Goal: Task Accomplishment & Management: Use online tool/utility

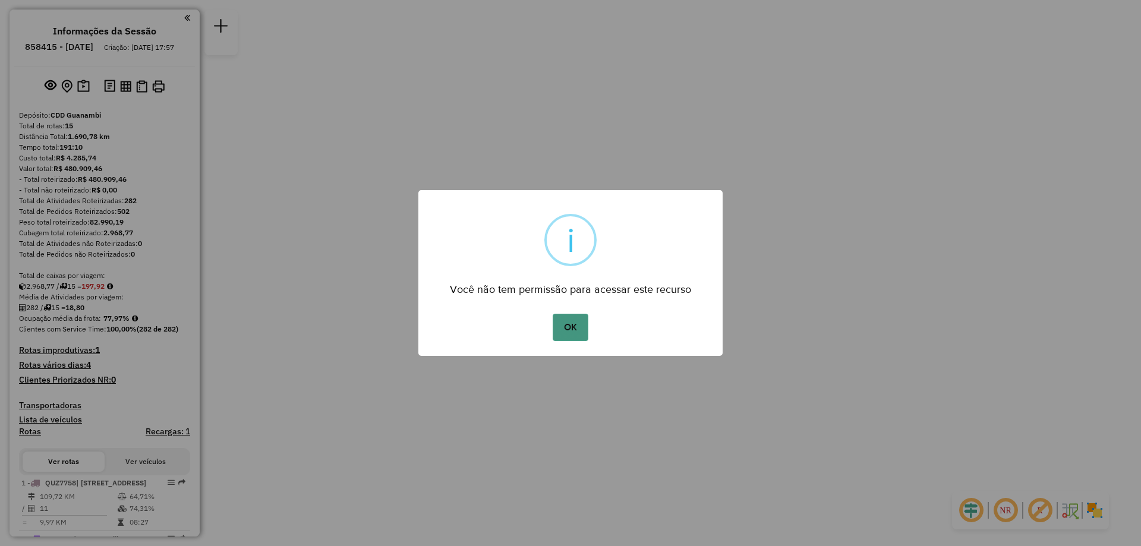
click at [560, 328] on button "OK" at bounding box center [570, 327] width 35 height 27
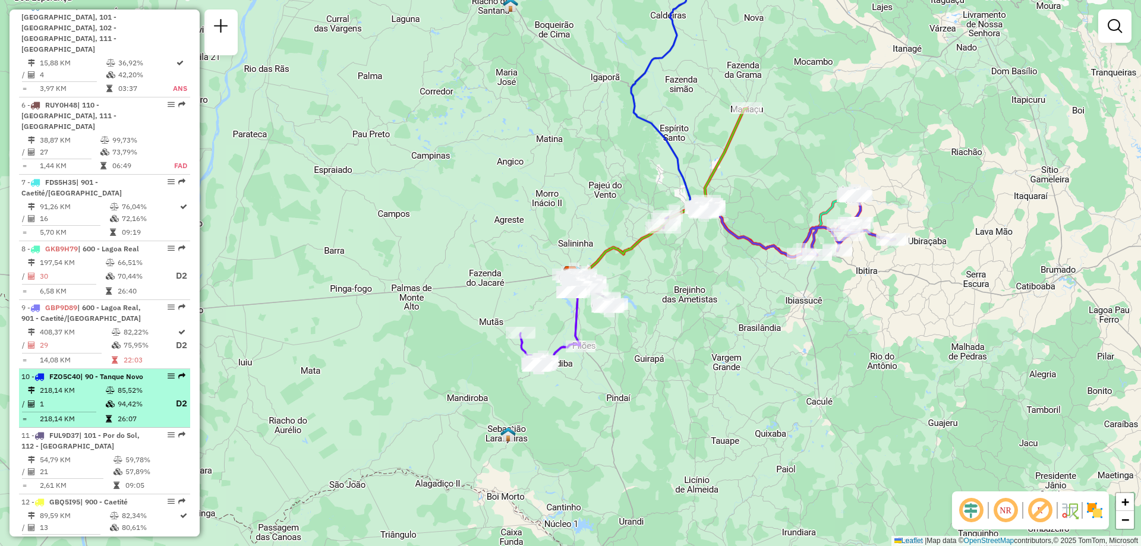
scroll to position [1000, 0]
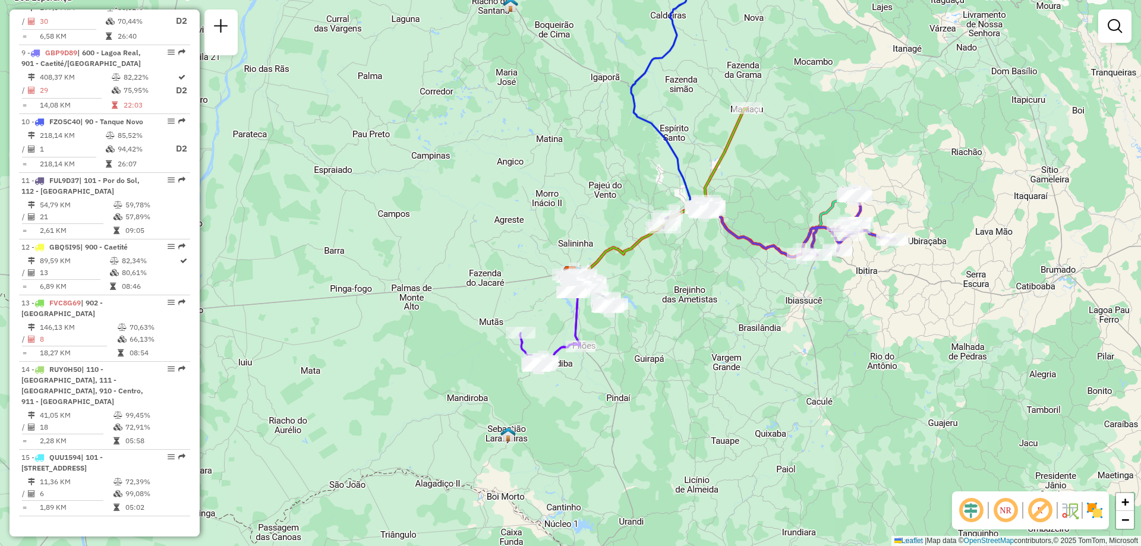
click at [232, 42] on div at bounding box center [220, 33] width 33 height 46
click at [226, 21] on em at bounding box center [221, 26] width 14 height 14
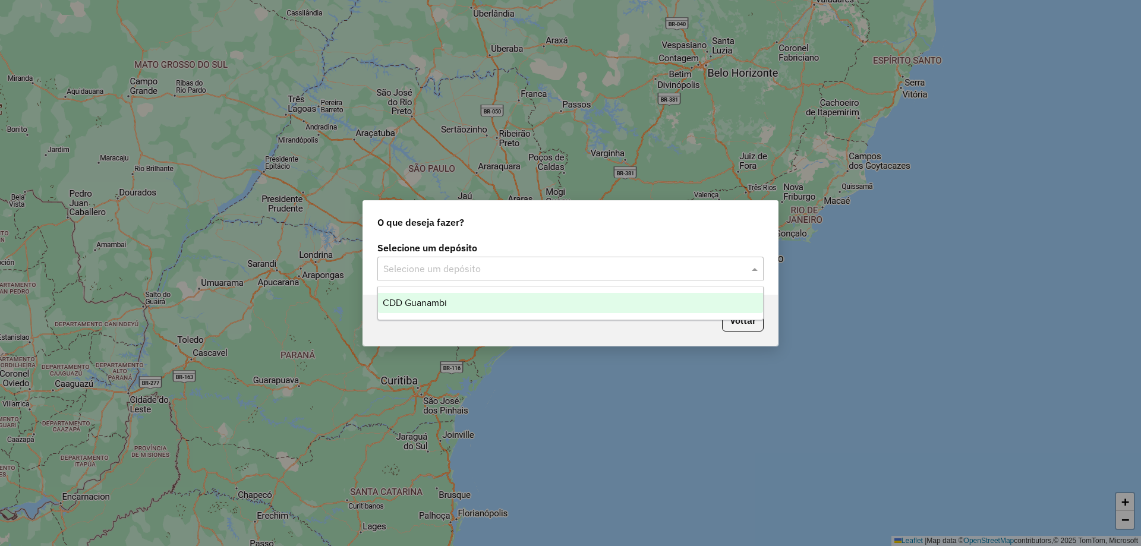
click at [435, 269] on input "text" at bounding box center [558, 269] width 351 height 14
click at [431, 301] on span "CDD Guanambi" at bounding box center [415, 303] width 64 height 10
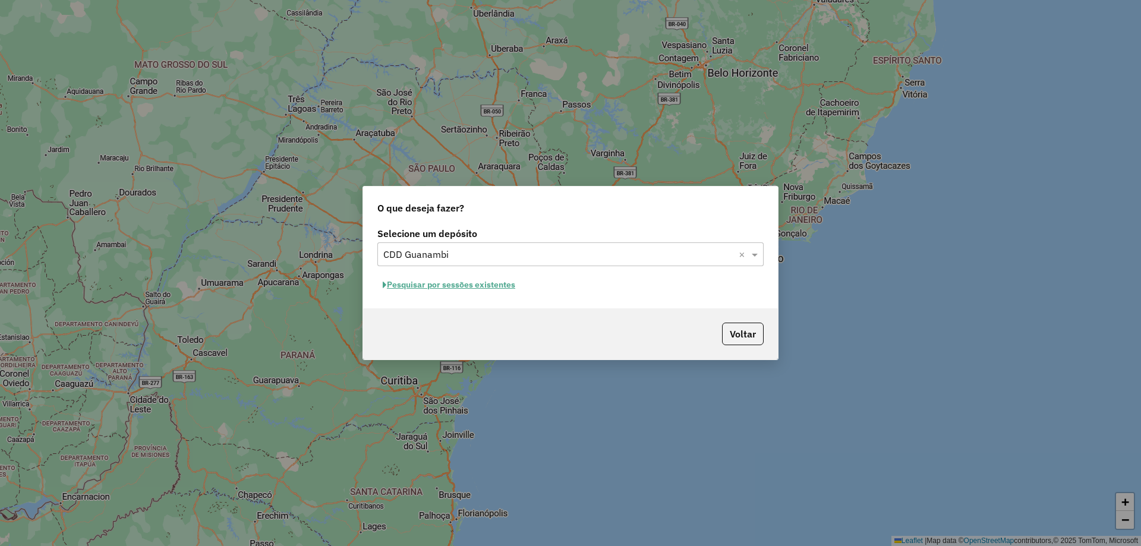
click at [467, 287] on button "Pesquisar por sessões existentes" at bounding box center [448, 285] width 143 height 18
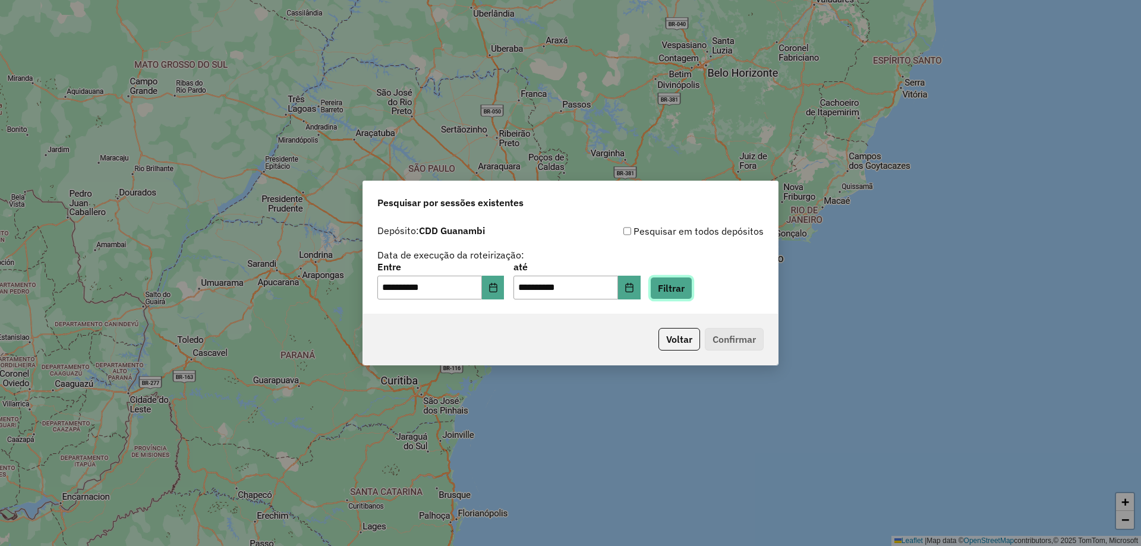
click at [684, 292] on button "Filtrar" at bounding box center [671, 288] width 42 height 23
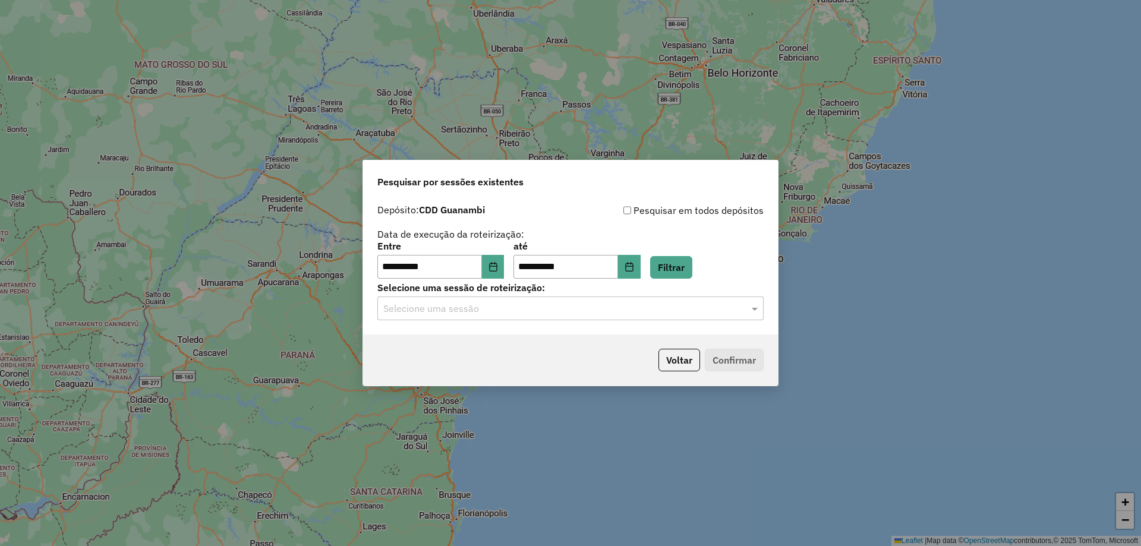
click at [518, 309] on input "text" at bounding box center [558, 309] width 351 height 14
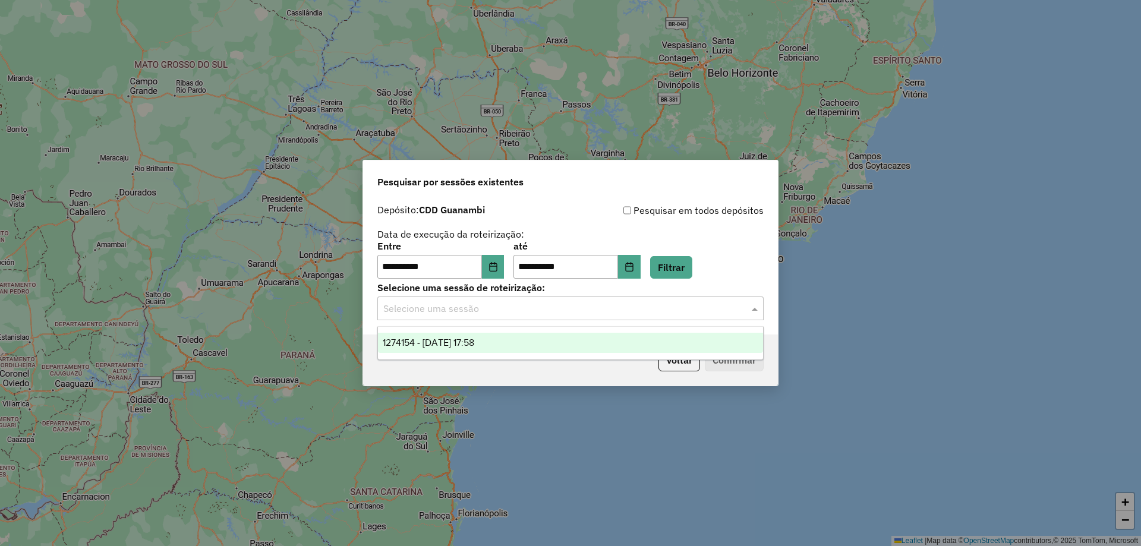
click at [482, 334] on div "1274154 - [DATE] 17:58" at bounding box center [570, 343] width 385 height 20
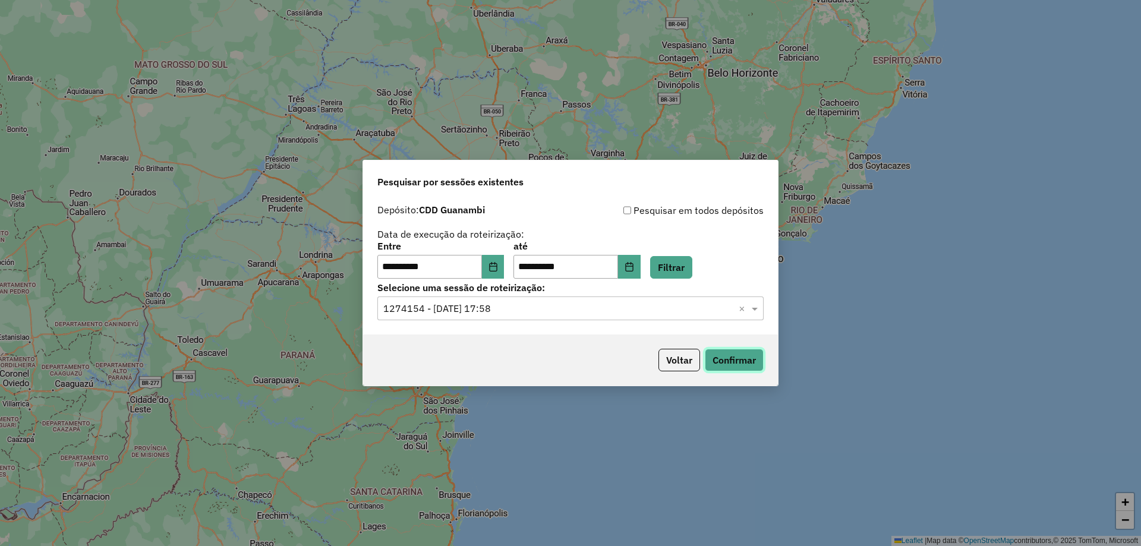
click at [748, 356] on button "Confirmar" at bounding box center [734, 360] width 59 height 23
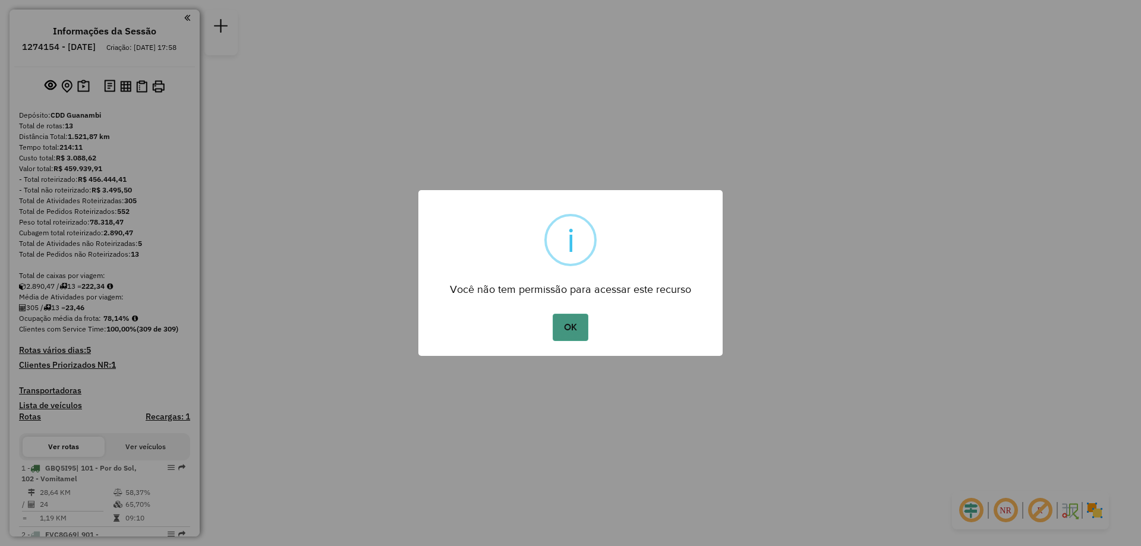
click at [577, 338] on button "OK" at bounding box center [570, 327] width 35 height 27
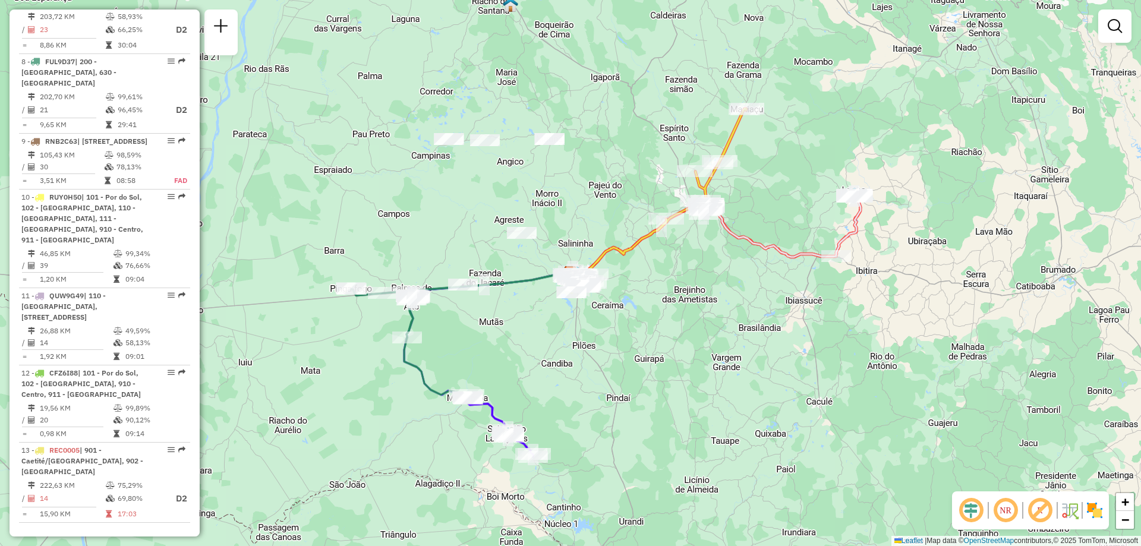
scroll to position [1010, 0]
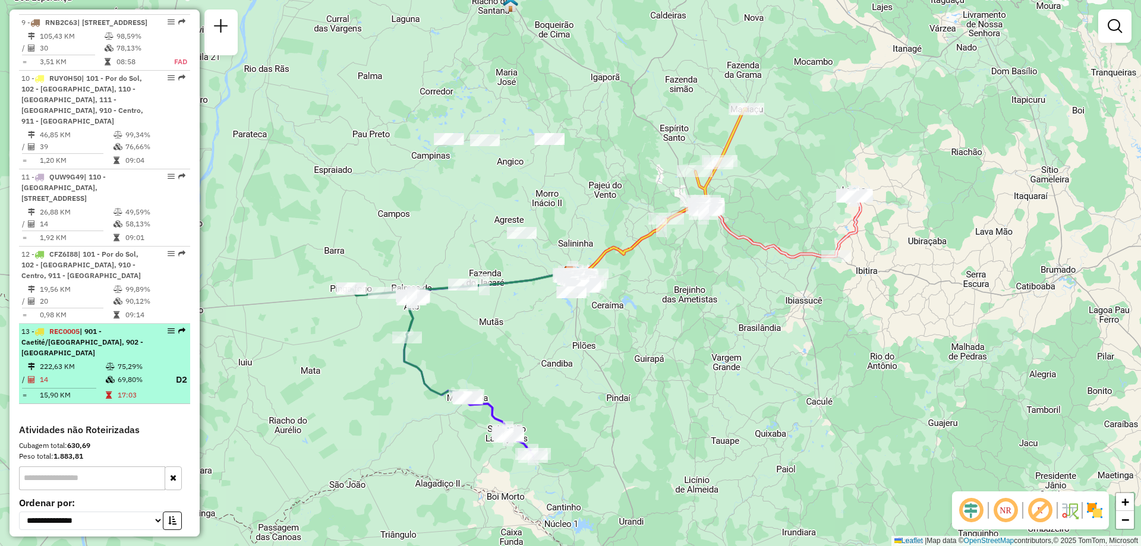
click at [117, 371] on td "75,29%" at bounding box center [141, 367] width 48 height 12
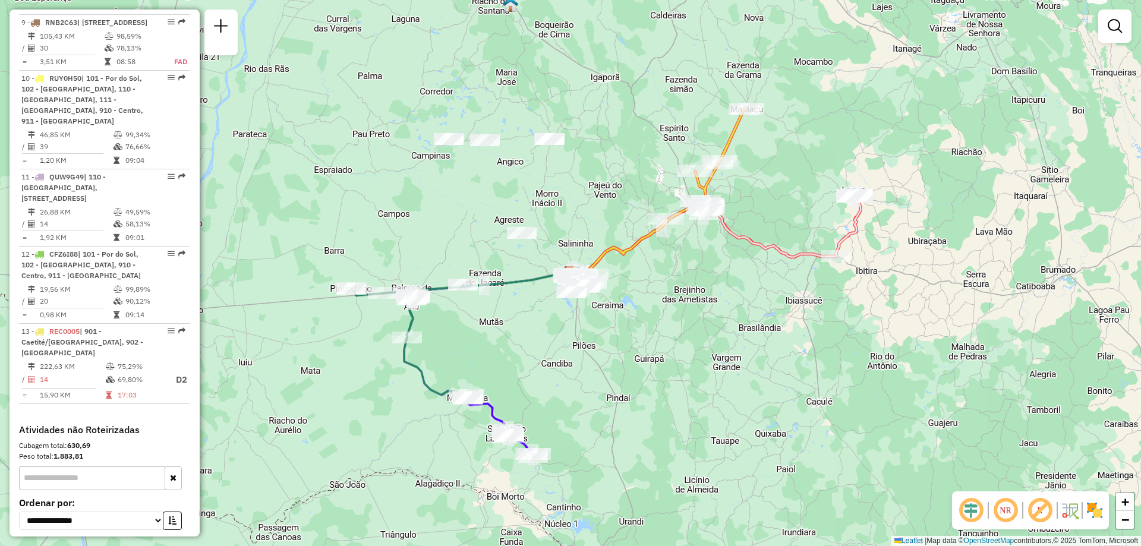
select select "**********"
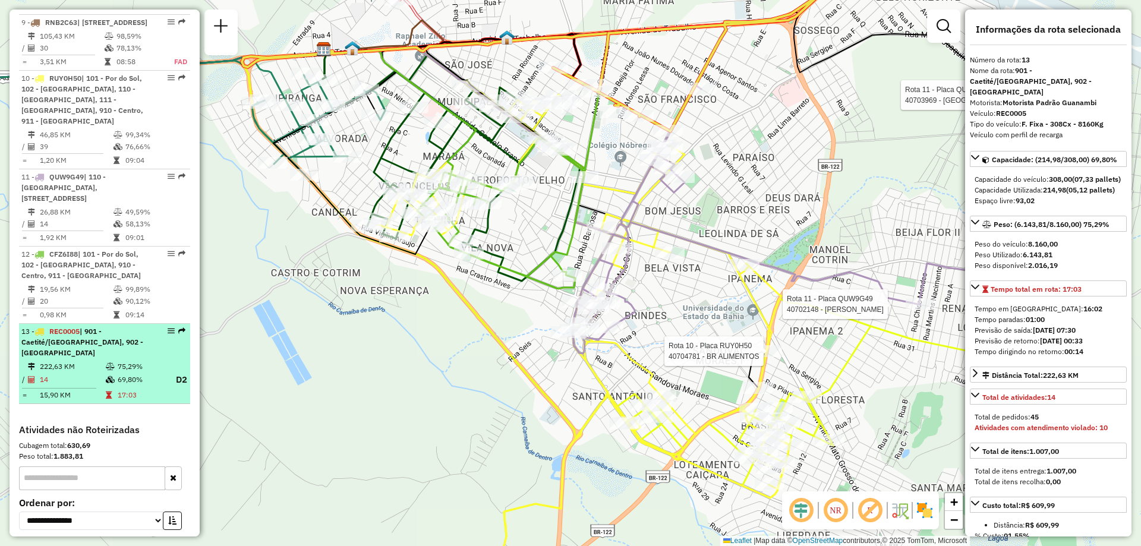
drag, startPoint x: 168, startPoint y: 346, endPoint x: 160, endPoint y: 348, distance: 8.1
drag, startPoint x: 160, startPoint y: 348, endPoint x: 146, endPoint y: 414, distance: 67.3
click at [136, 435] on h4 "Atividades não Roteirizadas" at bounding box center [104, 429] width 171 height 11
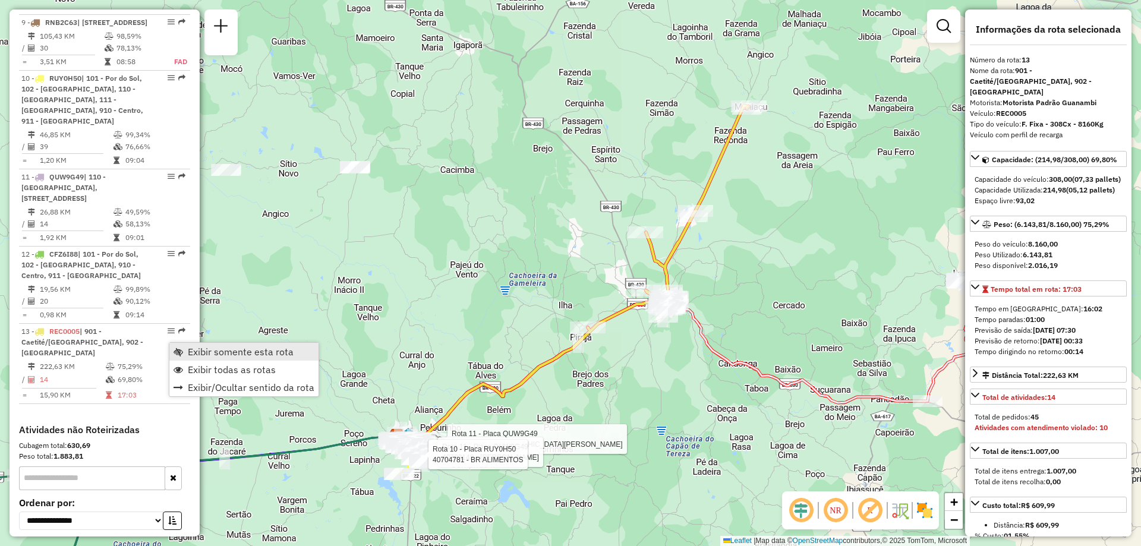
click at [229, 358] on link "Exibir somente esta rota" at bounding box center [243, 352] width 149 height 18
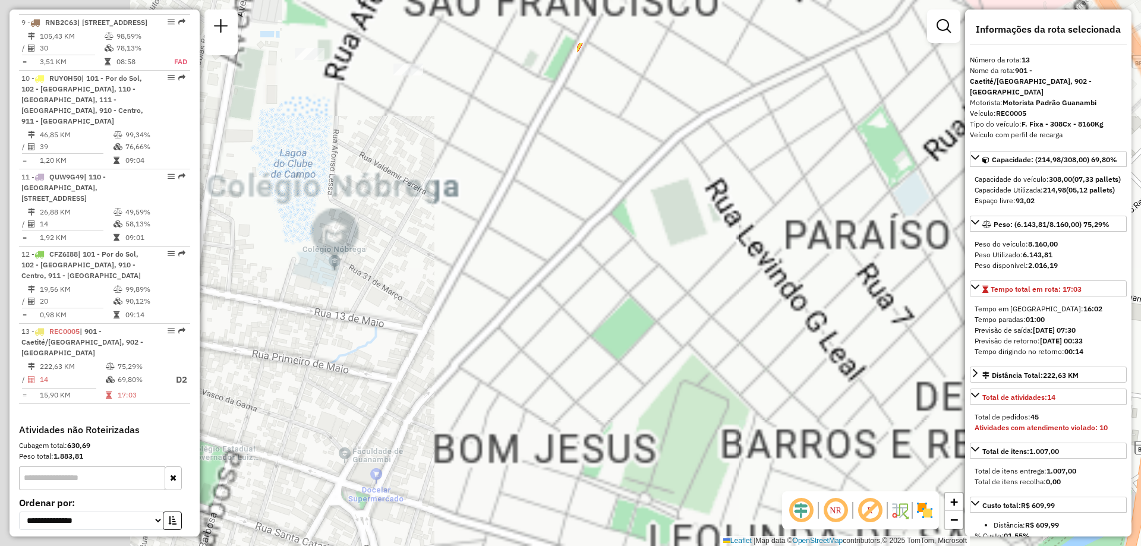
drag, startPoint x: 375, startPoint y: 427, endPoint x: 1091, endPoint y: 508, distance: 721.1
click at [1091, 508] on hb-router-mapa "Informações da Sessão 1274154 - 12/09/2025 Criação: 11/09/2025 17:58 Depósito: …" at bounding box center [570, 273] width 1141 height 546
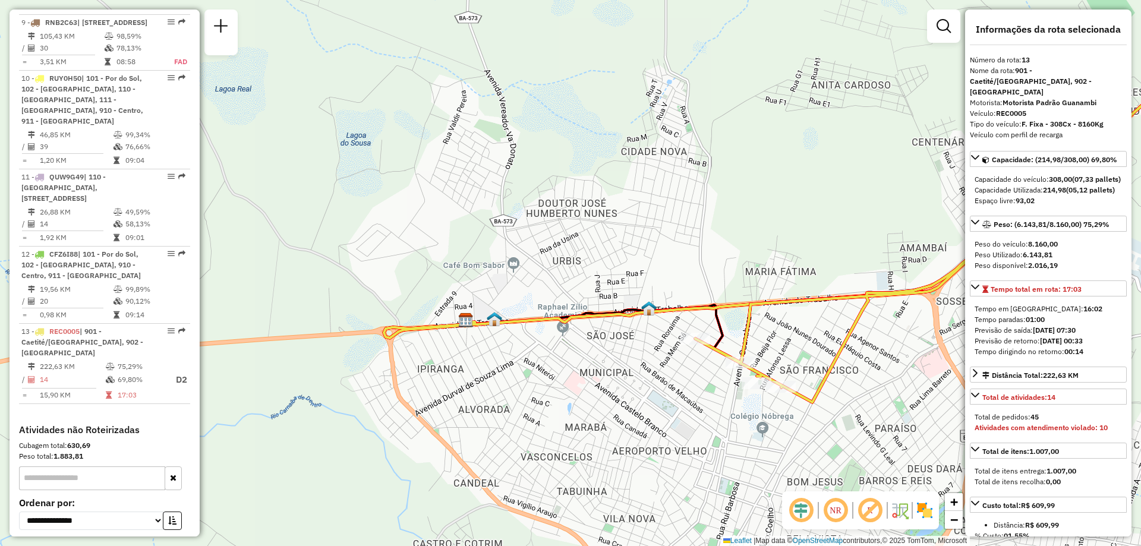
drag, startPoint x: 687, startPoint y: 343, endPoint x: 721, endPoint y: 387, distance: 55.1
click at [721, 387] on div "Janela de atendimento Grade de atendimento Capacidade Transportadoras Veículos …" at bounding box center [570, 273] width 1141 height 546
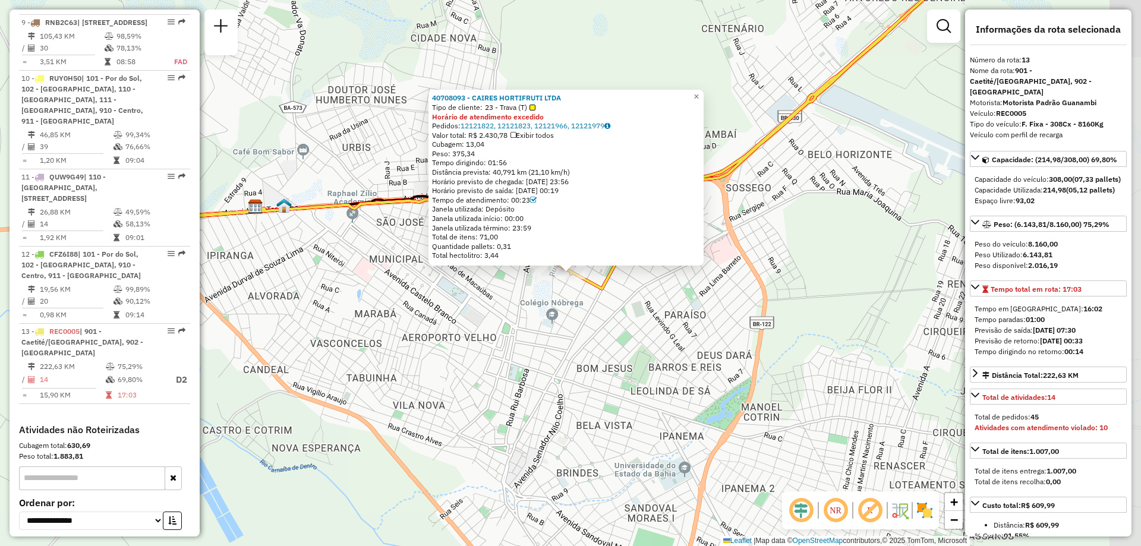
scroll to position [1148, 0]
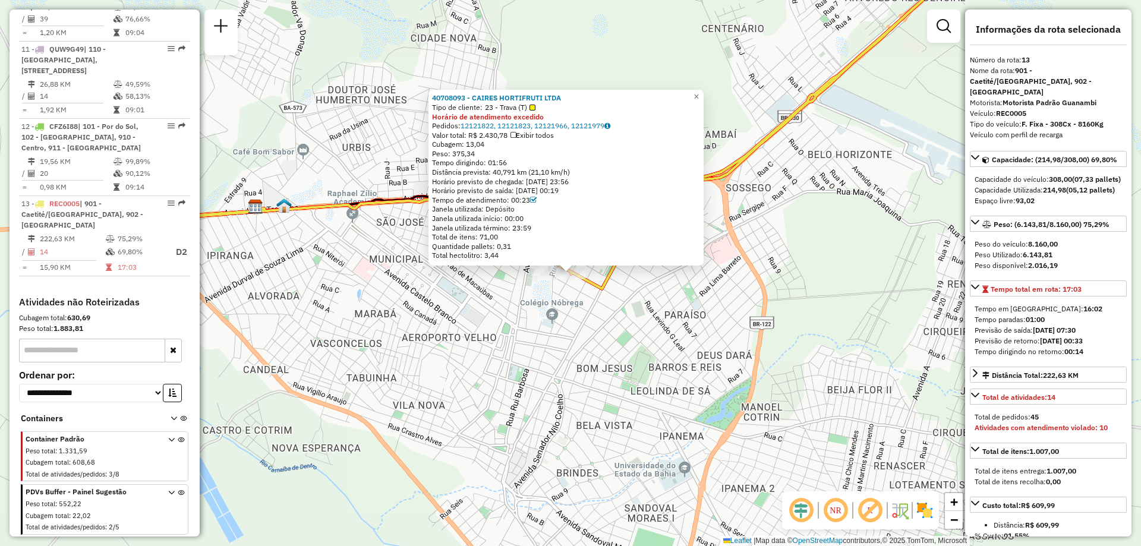
click at [638, 327] on div "40708093 - CAIRES HORTIFRUTI LTDA Tipo de cliente: 23 - Trava (T) Horário de at…" at bounding box center [570, 273] width 1141 height 546
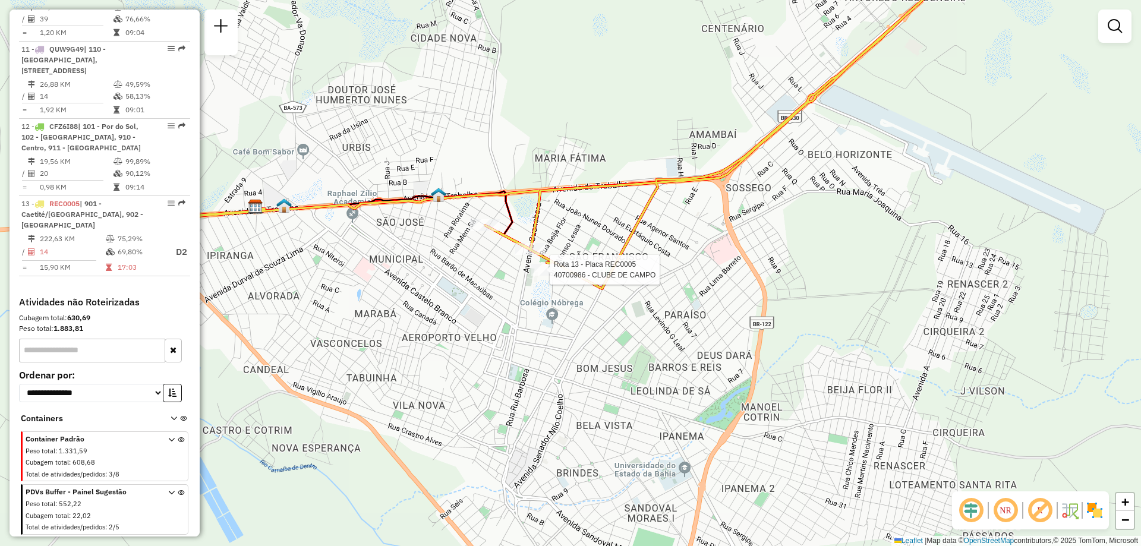
select select "**********"
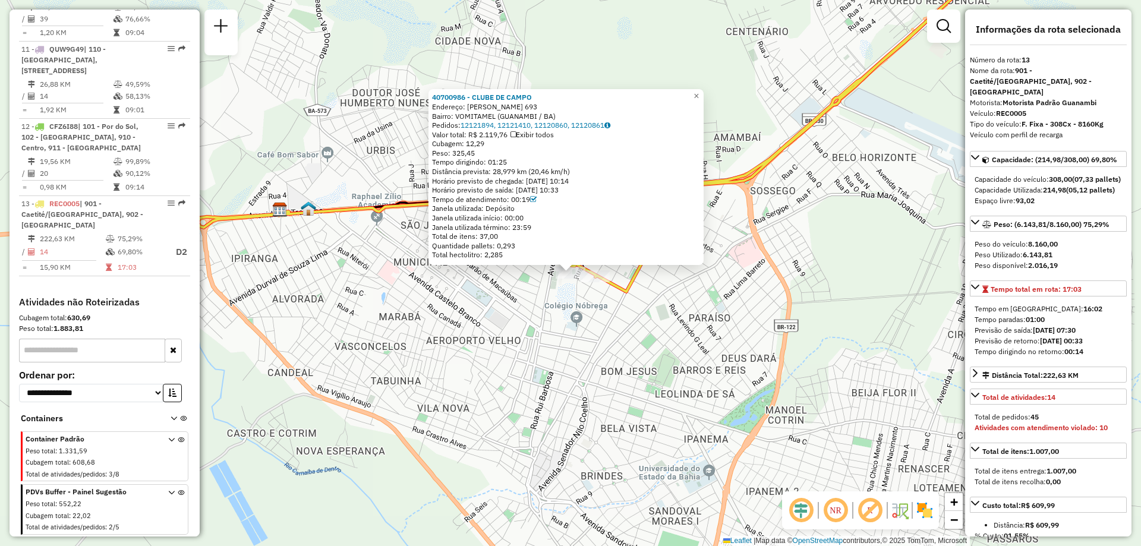
click at [520, 307] on div "40700986 - CLUBE DE CAMPO Endereço: BEIJAMIN VIEIRA COSTA 693 Bairro: VOMITAMEL…" at bounding box center [570, 273] width 1141 height 546
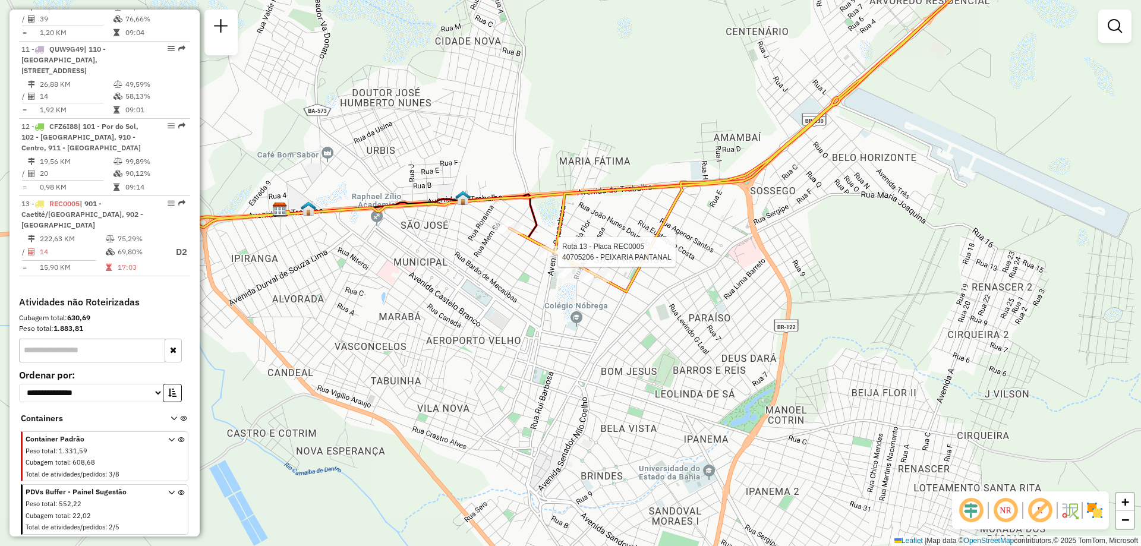
select select "**********"
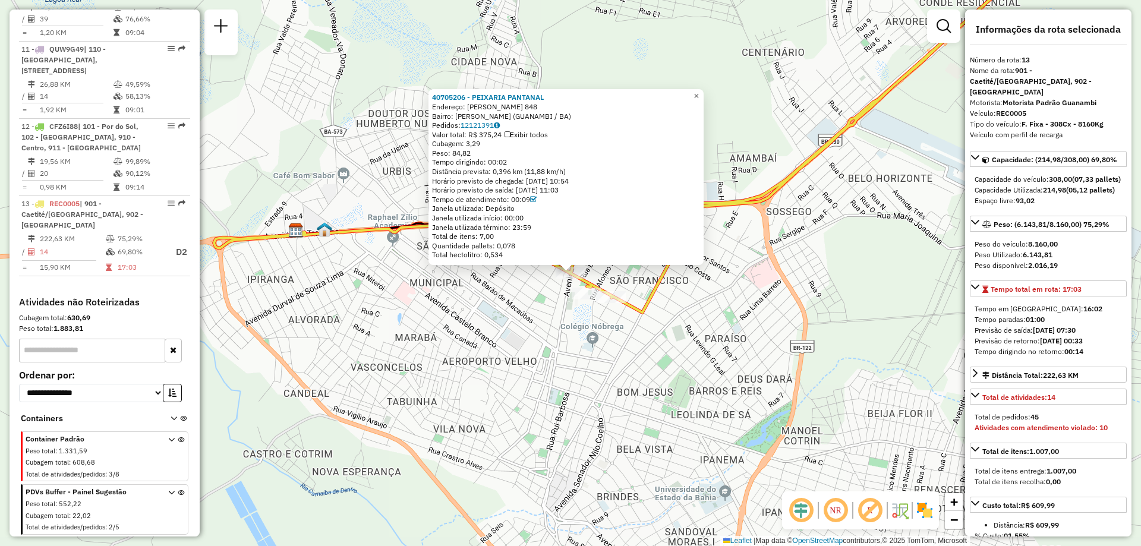
click at [526, 292] on div "40705206 - PEIXARIA PANTANAL Endereço: BENJAMIN VIEIRA COSTA 848 Bairro: VOMITA…" at bounding box center [570, 273] width 1141 height 546
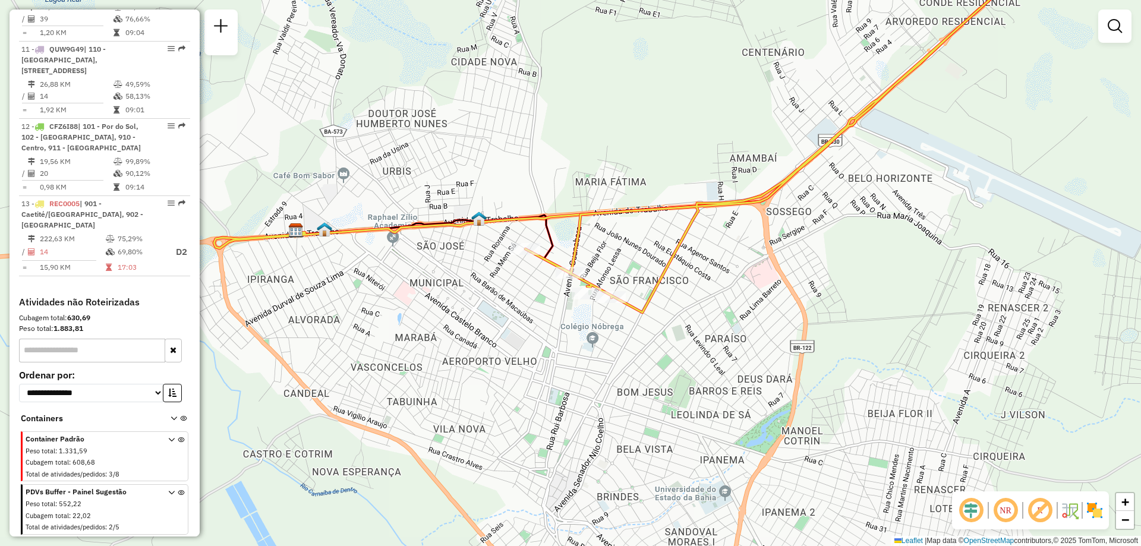
click at [526, 260] on div "Janela de atendimento Grade de atendimento Capacidade Transportadoras Veículos …" at bounding box center [570, 273] width 1141 height 546
select select "**********"
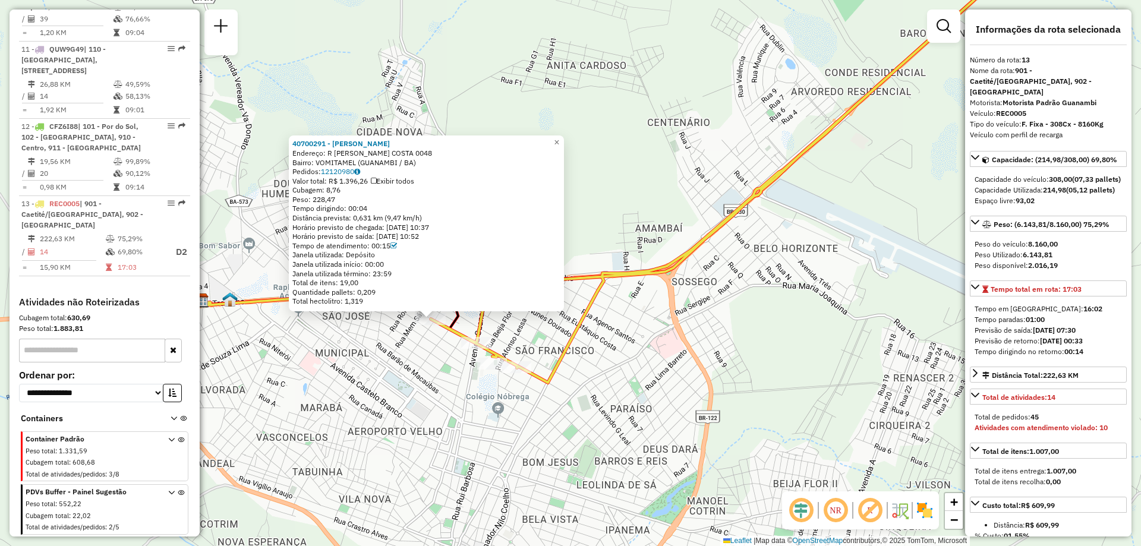
drag, startPoint x: 769, startPoint y: 337, endPoint x: 630, endPoint y: 384, distance: 147.1
click at [630, 384] on div "40700291 - JOSE INACIO DA SILVA Endereço: R BEIJAMIN VIEIRA COSTA 0048 Bairro: …" at bounding box center [570, 273] width 1141 height 546
click at [630, 381] on div "40700291 - JOSE INACIO DA SILVA Endereço: R BEIJAMIN VIEIRA COSTA 0048 Bairro: …" at bounding box center [570, 273] width 1141 height 546
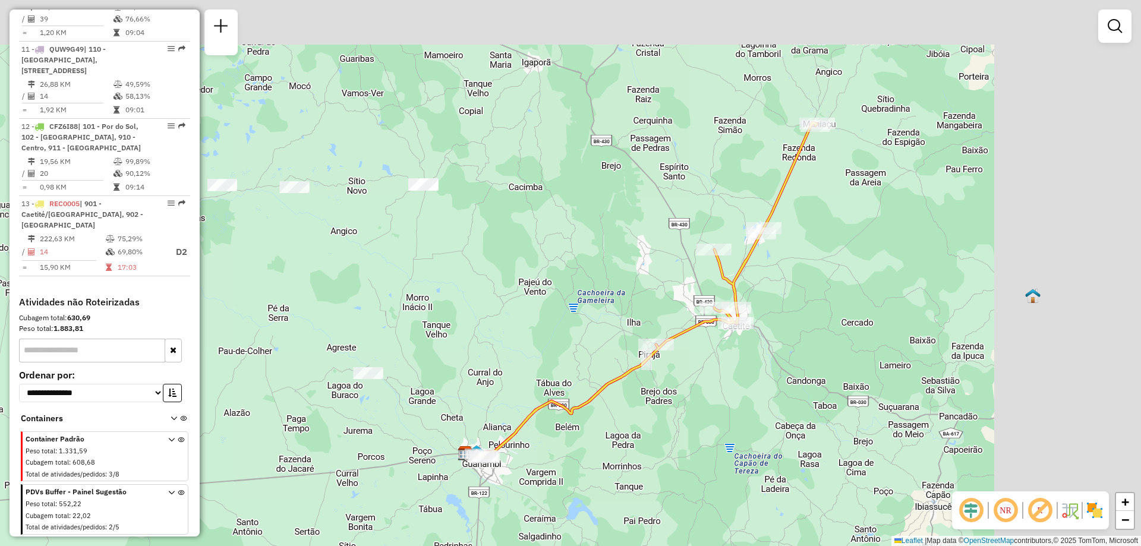
drag, startPoint x: 913, startPoint y: 236, endPoint x: 548, endPoint y: 424, distance: 410.0
click at [548, 424] on div "Janela de atendimento Grade de atendimento Capacidade Transportadoras Veículos …" at bounding box center [570, 273] width 1141 height 546
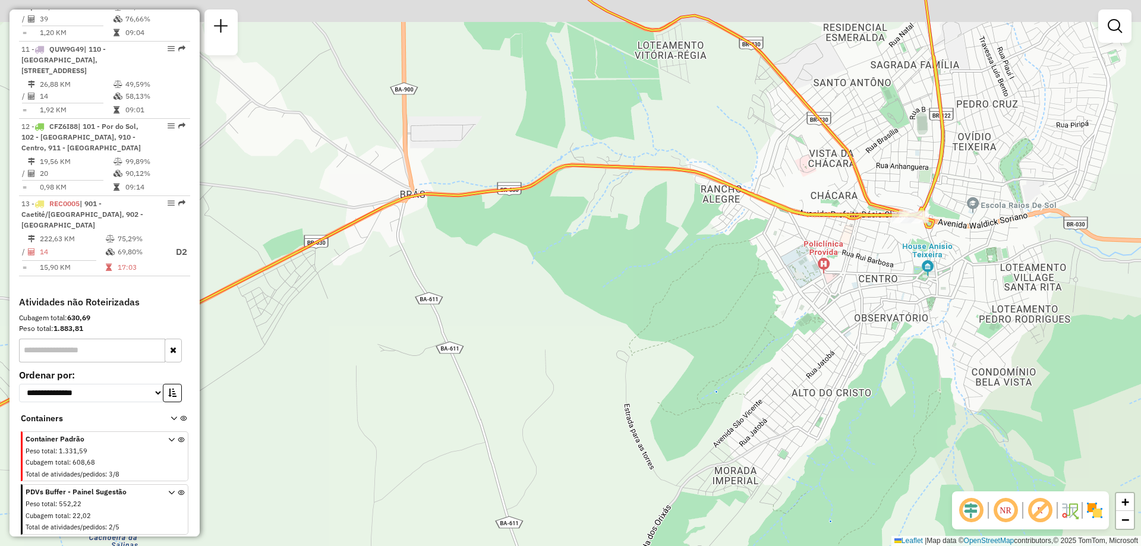
drag, startPoint x: 1005, startPoint y: 227, endPoint x: 940, endPoint y: 274, distance: 80.0
click at [943, 279] on div "Janela de atendimento Grade de atendimento Capacidade Transportadoras Veículos …" at bounding box center [570, 273] width 1141 height 546
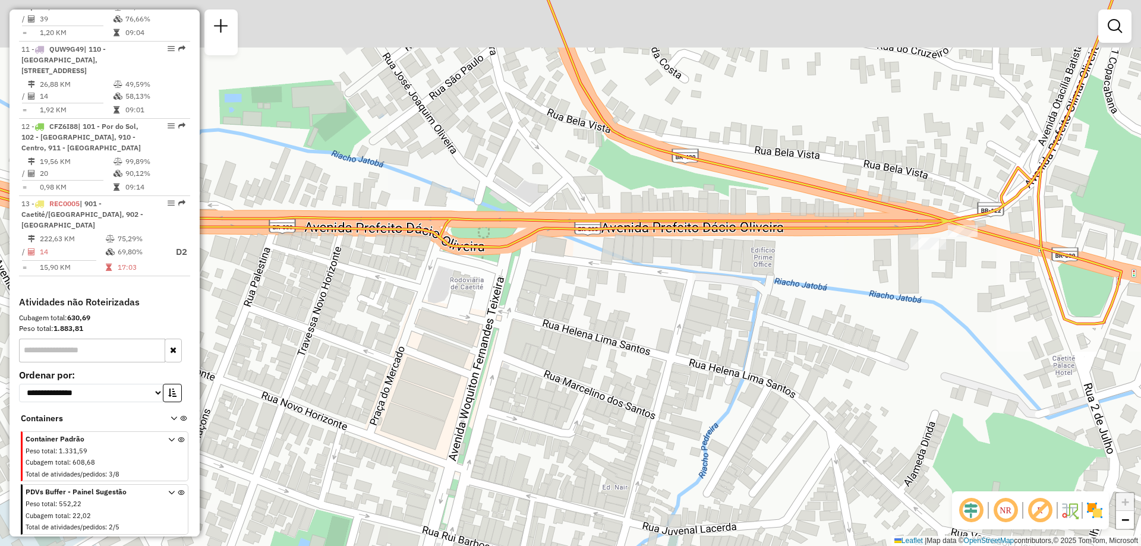
drag, startPoint x: 996, startPoint y: 239, endPoint x: 966, endPoint y: 302, distance: 69.9
click at [966, 302] on div "Janela de atendimento Grade de atendimento Capacidade Transportadoras Veículos …" at bounding box center [570, 273] width 1141 height 546
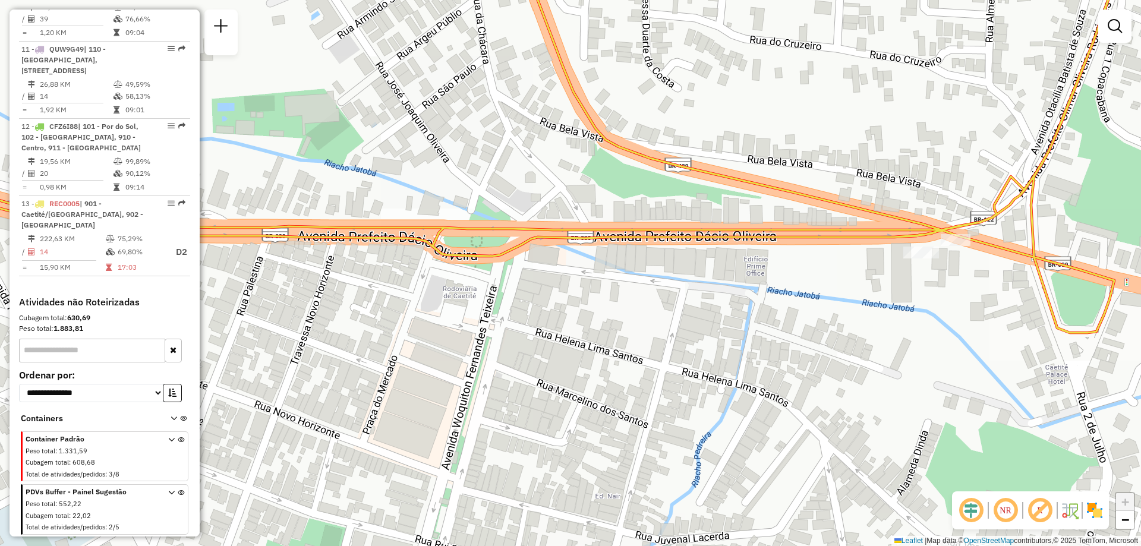
click at [921, 264] on div "Janela de atendimento Grade de atendimento Capacidade Transportadoras Veículos …" at bounding box center [570, 273] width 1141 height 546
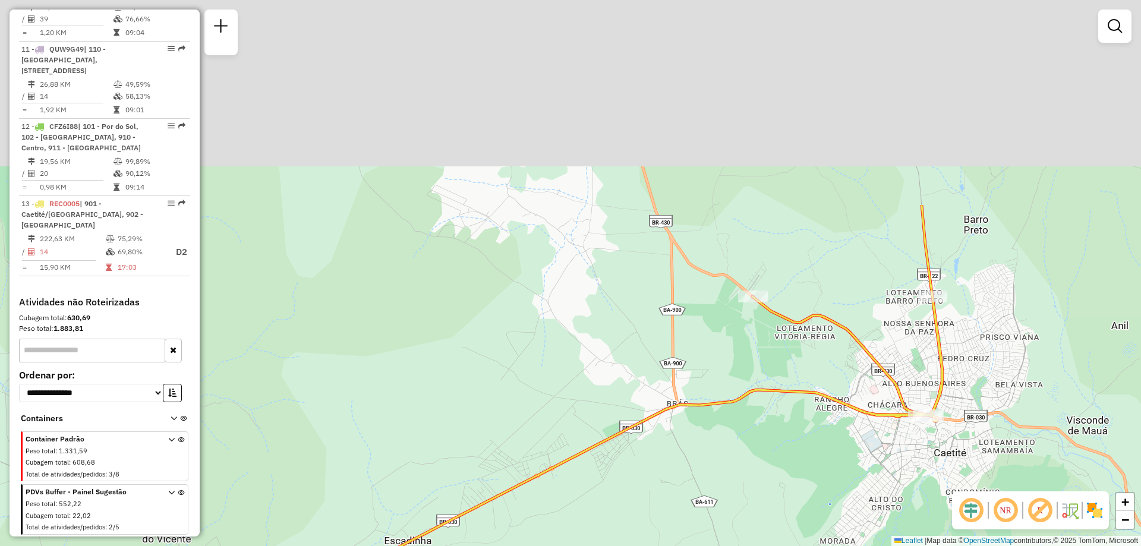
drag, startPoint x: 964, startPoint y: 80, endPoint x: 934, endPoint y: 354, distance: 274.9
click at [934, 353] on icon at bounding box center [463, 532] width 960 height 655
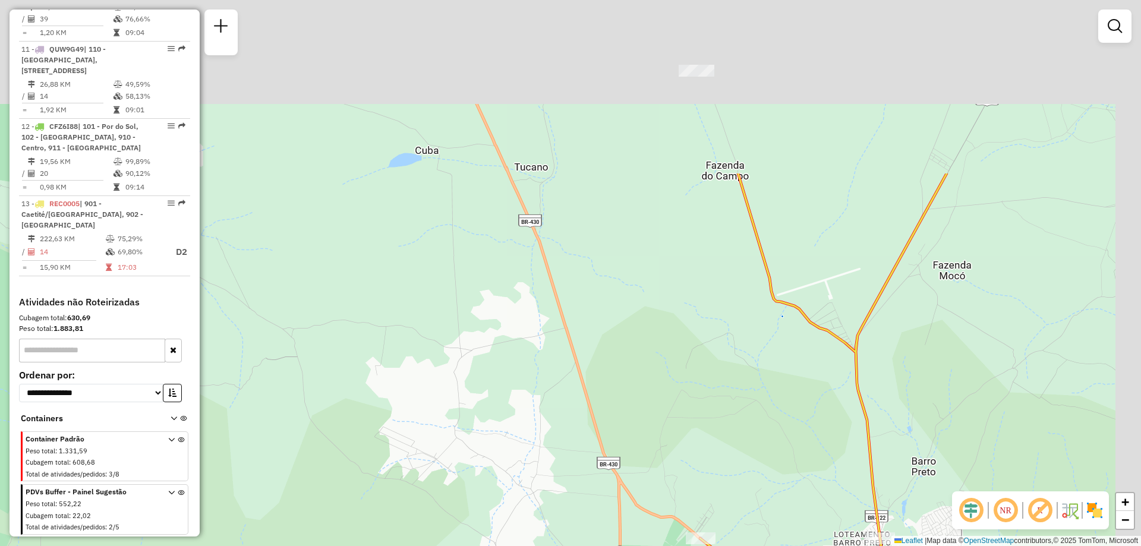
drag, startPoint x: 976, startPoint y: 374, endPoint x: 950, endPoint y: 461, distance: 91.2
click at [952, 458] on div "Janela de atendimento Grade de atendimento Capacidade Transportadoras Veículos …" at bounding box center [570, 273] width 1141 height 546
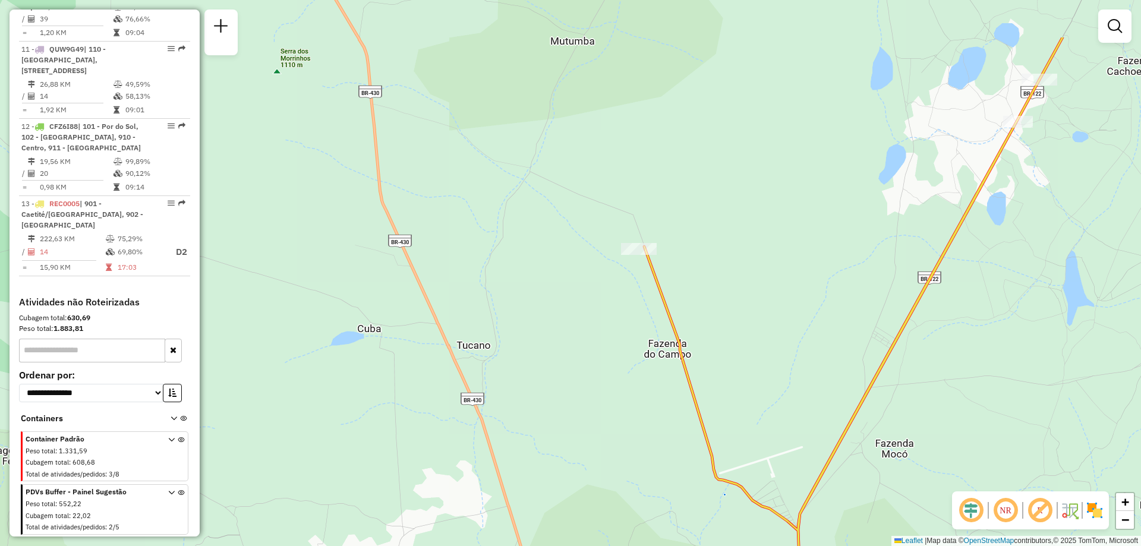
drag, startPoint x: 933, startPoint y: 339, endPoint x: 904, endPoint y: 432, distance: 97.0
click at [905, 430] on div "Janela de atendimento Grade de atendimento Capacidade Transportadoras Veículos …" at bounding box center [570, 273] width 1141 height 546
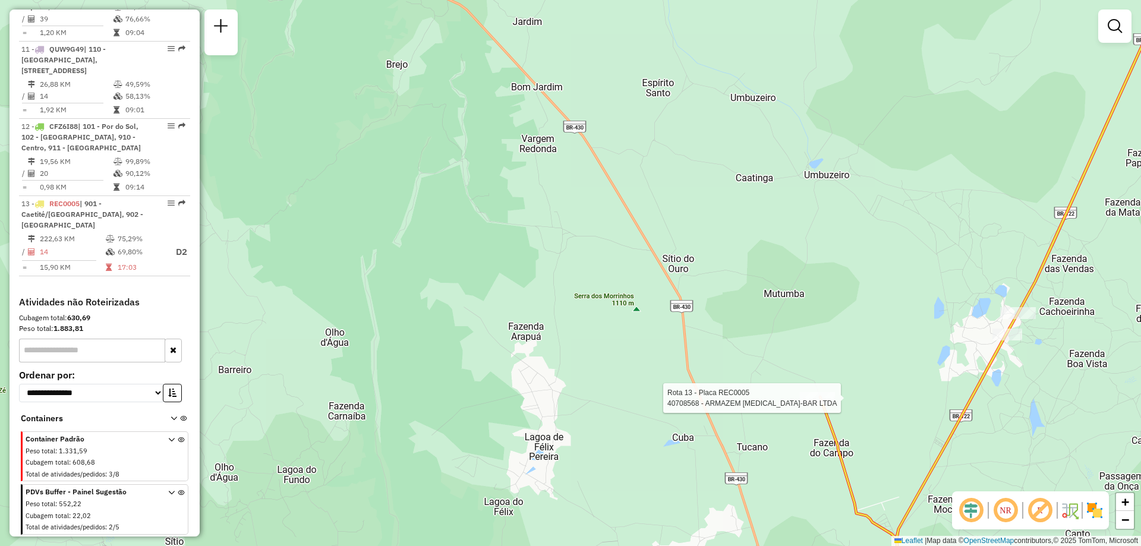
select select "**********"
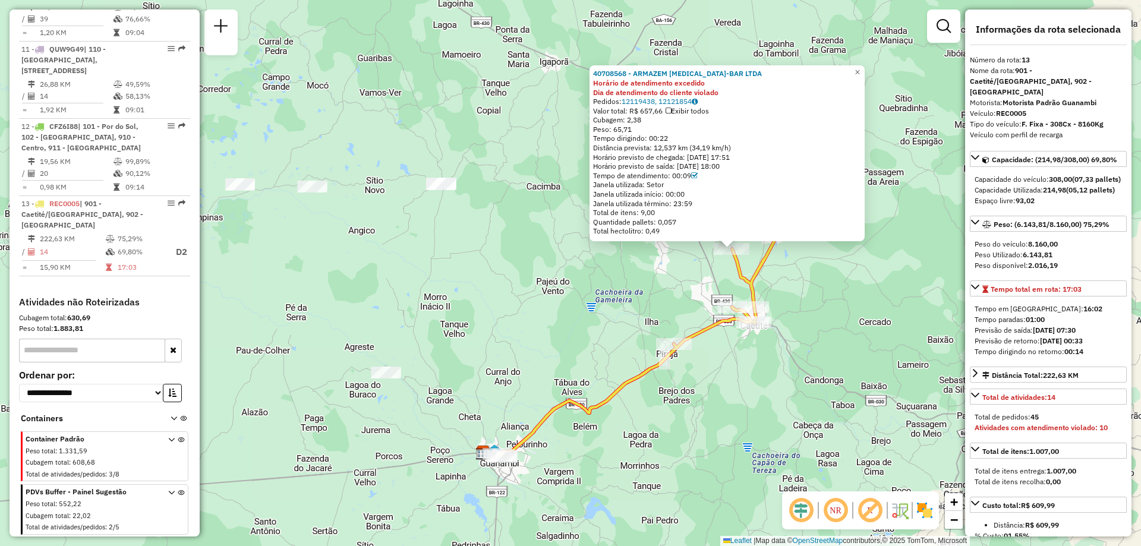
drag, startPoint x: 791, startPoint y: 364, endPoint x: 797, endPoint y: 321, distance: 43.2
click at [797, 321] on div "40708568 - ARMAZEM GASTRO-BAR LTDA Horário de atendimento excedido Dia de atend…" at bounding box center [570, 273] width 1141 height 546
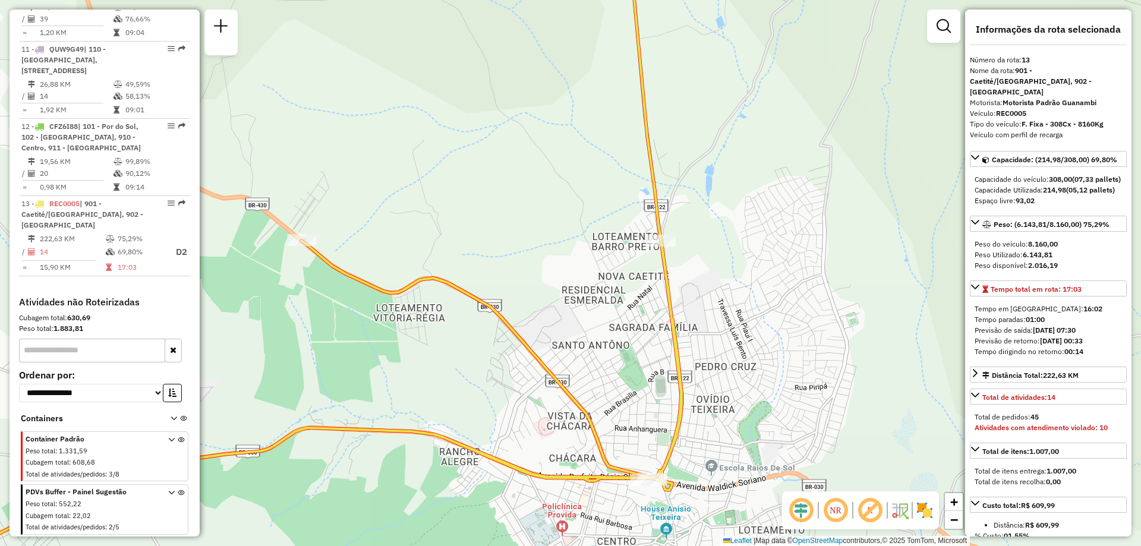
drag, startPoint x: 760, startPoint y: 129, endPoint x: 786, endPoint y: 400, distance: 272.8
click at [785, 399] on div "40708568 - ARMAZEM GASTRO-BAR LTDA Horário de atendimento excedido Dia de atend…" at bounding box center [570, 273] width 1141 height 546
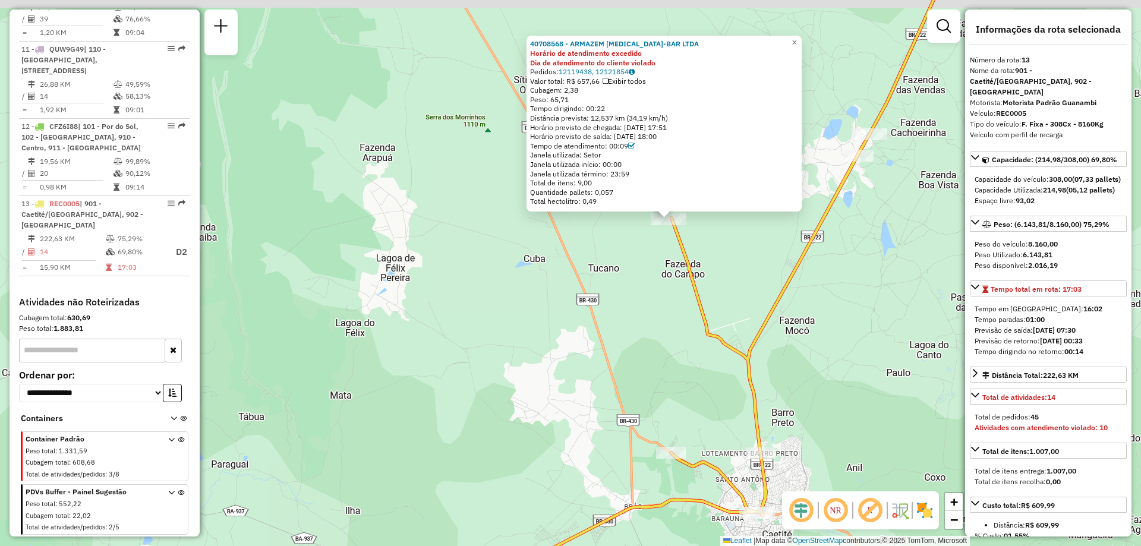
drag, startPoint x: 804, startPoint y: 277, endPoint x: 782, endPoint y: 394, distance: 119.1
click at [782, 394] on div "40708568 - ARMAZEM GASTRO-BAR LTDA Horário de atendimento excedido Dia de atend…" at bounding box center [570, 273] width 1141 height 546
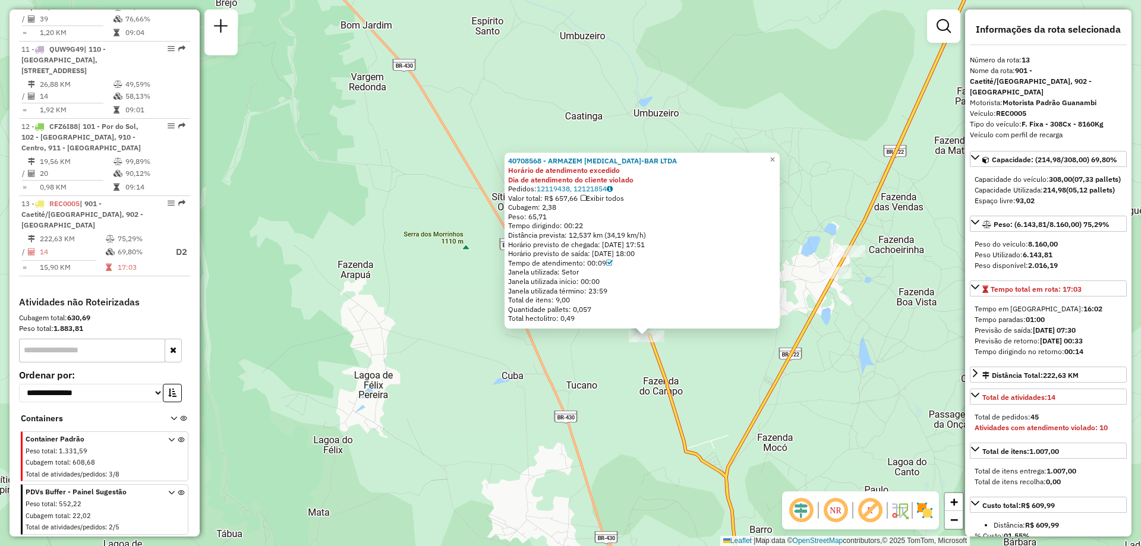
click at [826, 389] on div "40708568 - ARMAZEM GASTRO-BAR LTDA Horário de atendimento excedido Dia de atend…" at bounding box center [570, 273] width 1141 height 546
